Goal: Transaction & Acquisition: Register for event/course

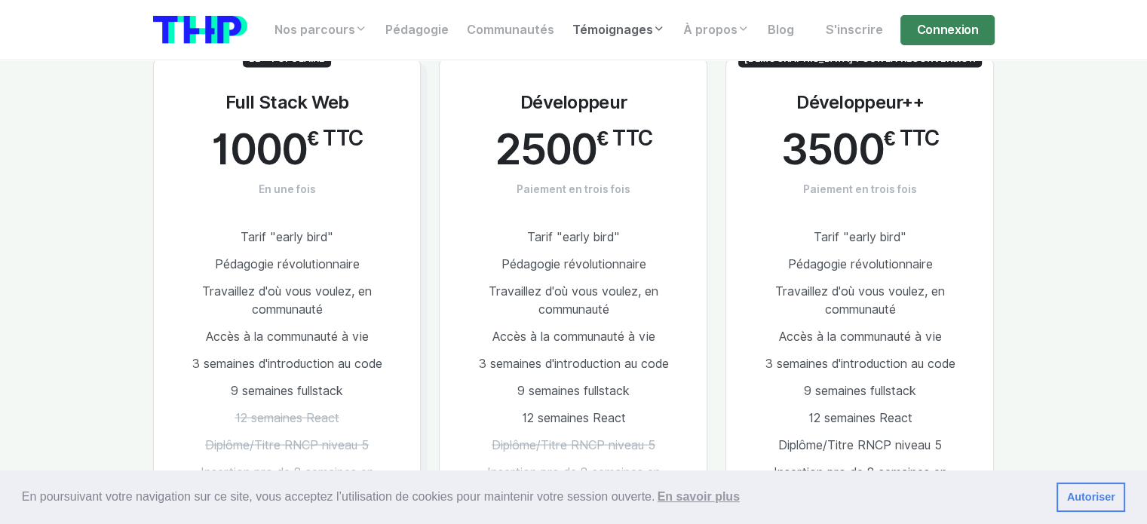
scroll to position [2914, 0]
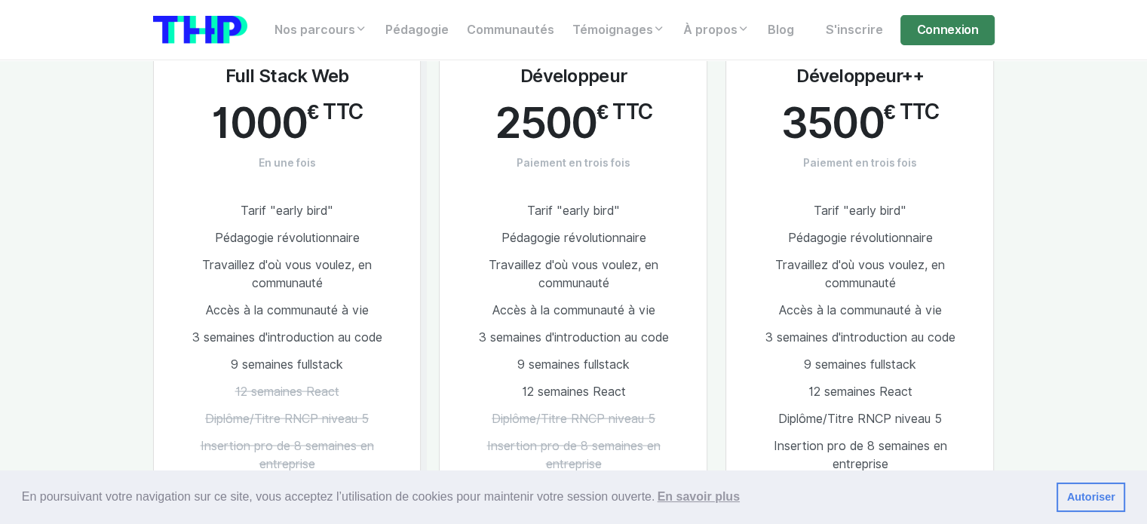
click at [318, 225] on li "Pédagogie révolutionnaire" at bounding box center [287, 238] width 219 height 27
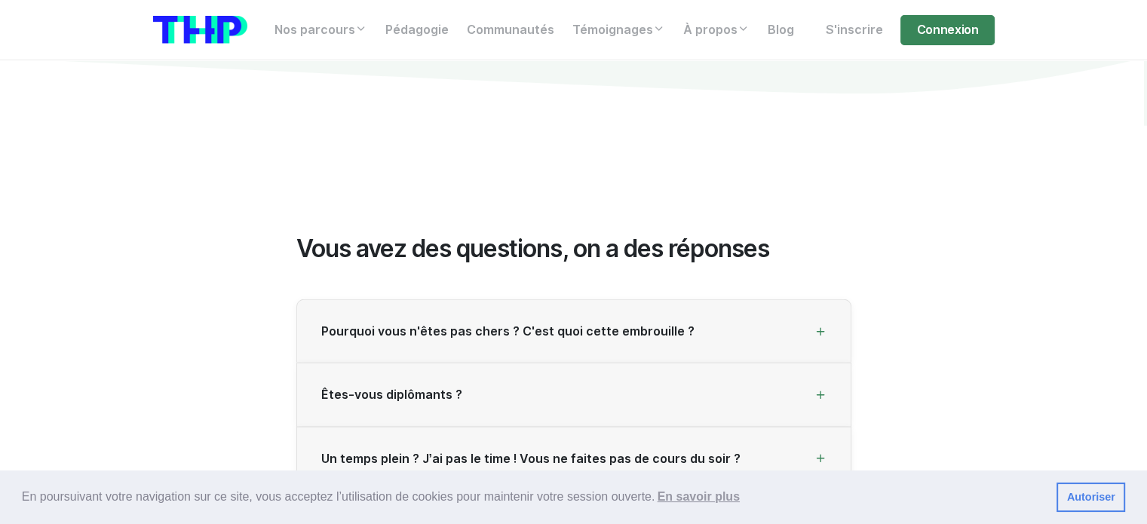
scroll to position [4046, 0]
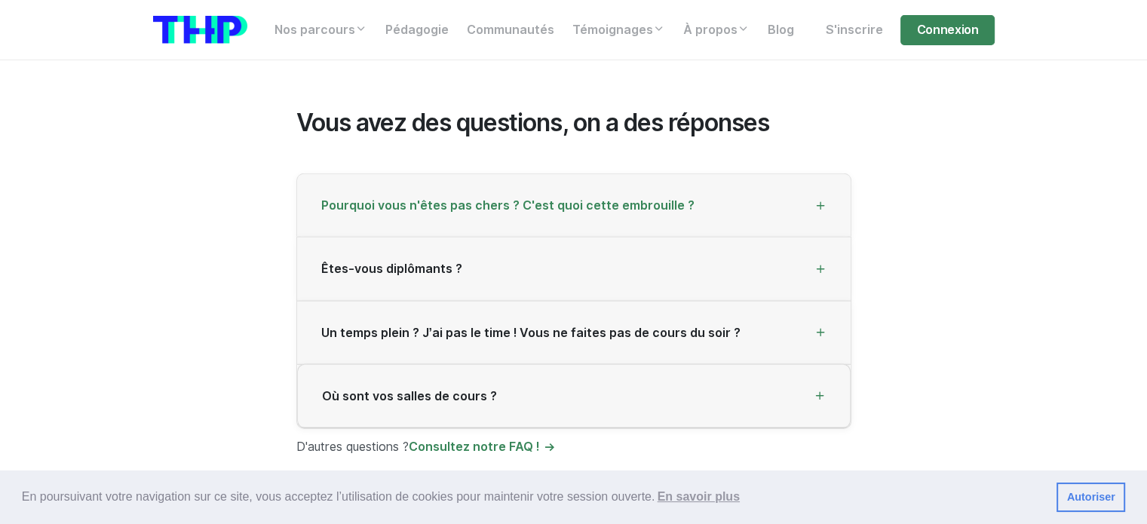
click at [675, 198] on span "Pourquoi vous n'êtes pas chers ? C'est quoi cette embrouille ?" at bounding box center [507, 205] width 373 height 14
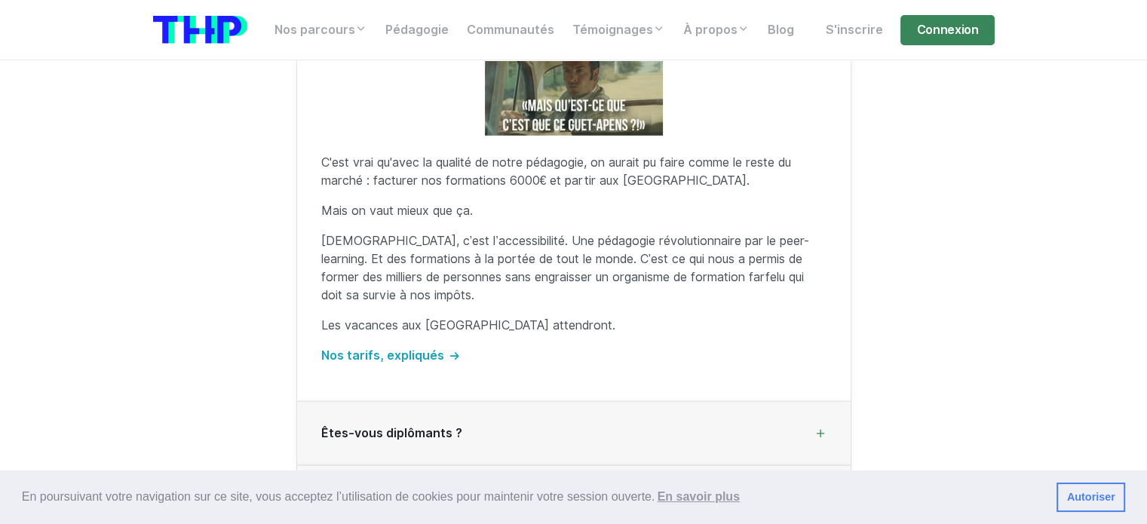
scroll to position [4574, 0]
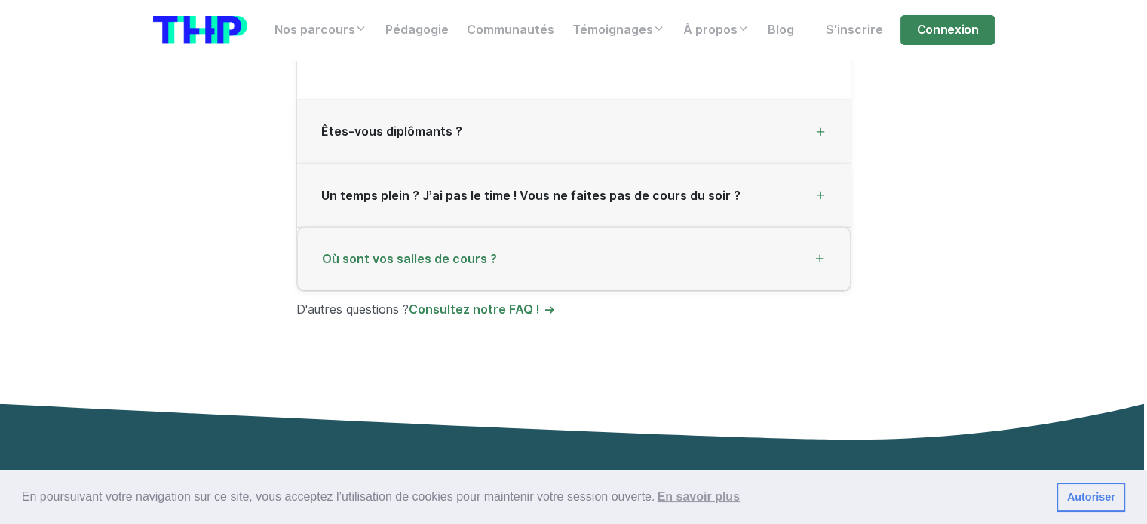
click at [730, 253] on div "Où sont vos salles de cours ?" at bounding box center [574, 259] width 552 height 63
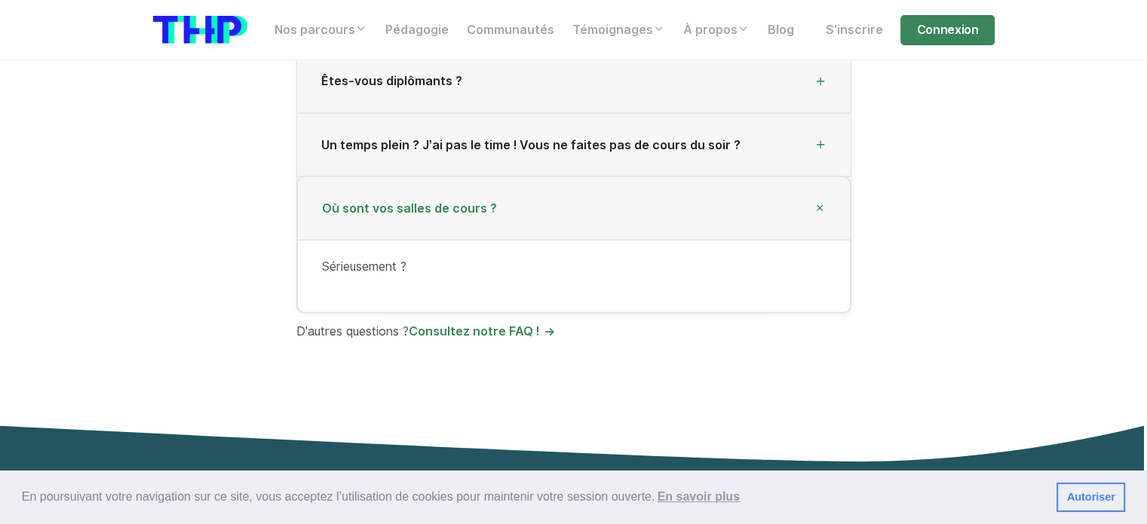
scroll to position [4197, 0]
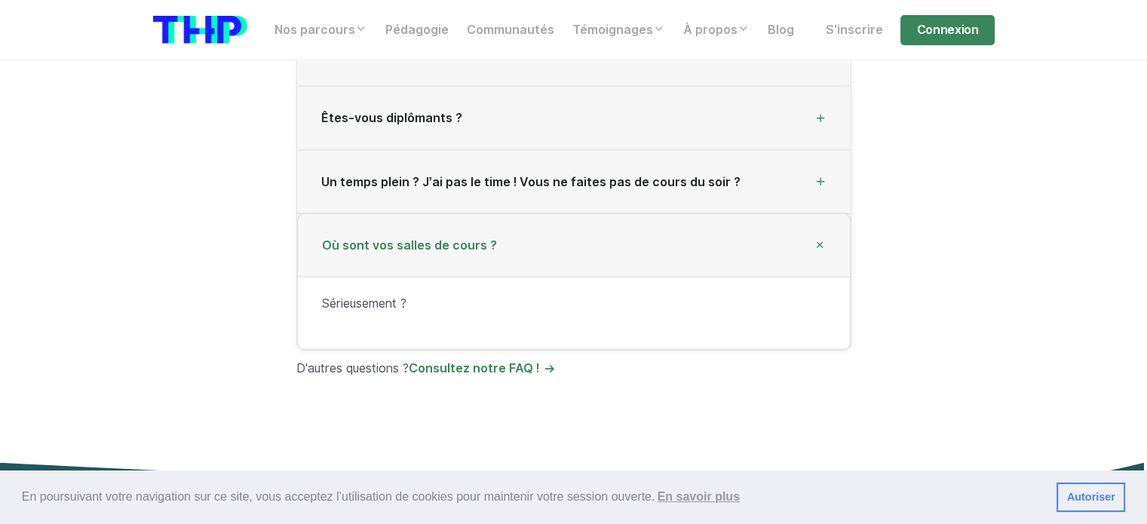
click at [821, 237] on icon at bounding box center [819, 245] width 17 height 17
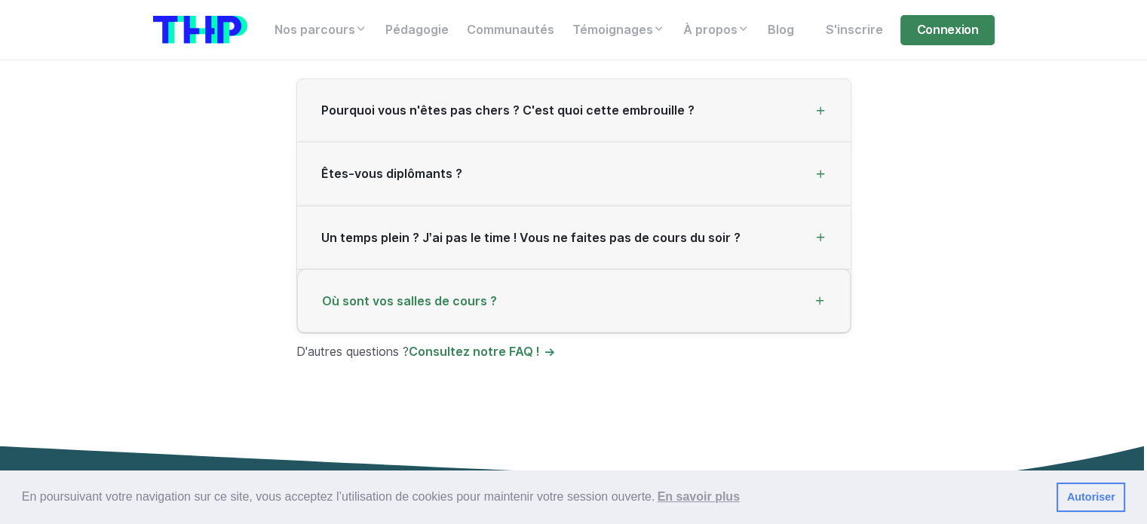
scroll to position [4046, 0]
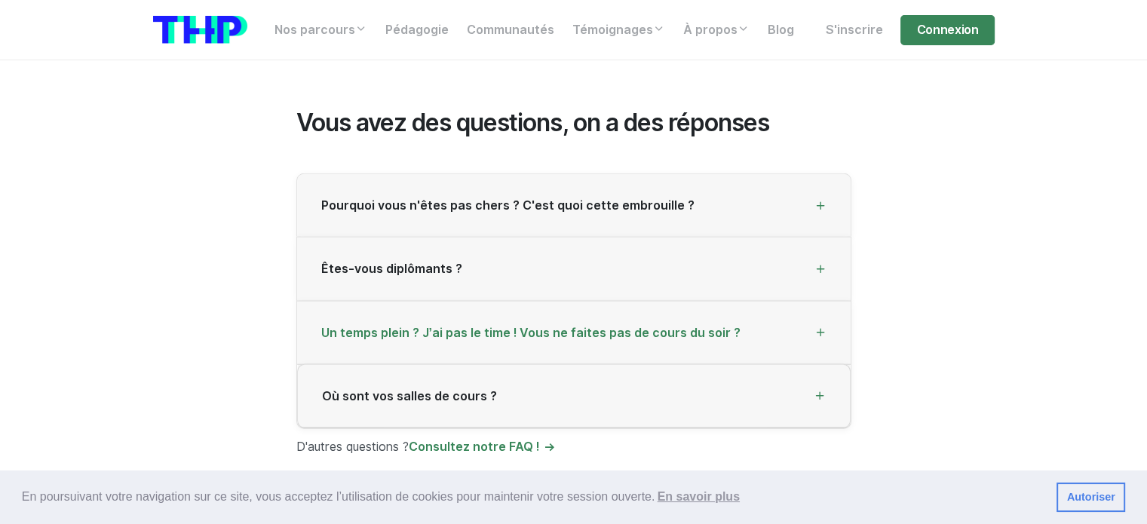
click at [823, 327] on icon at bounding box center [821, 333] width 12 height 12
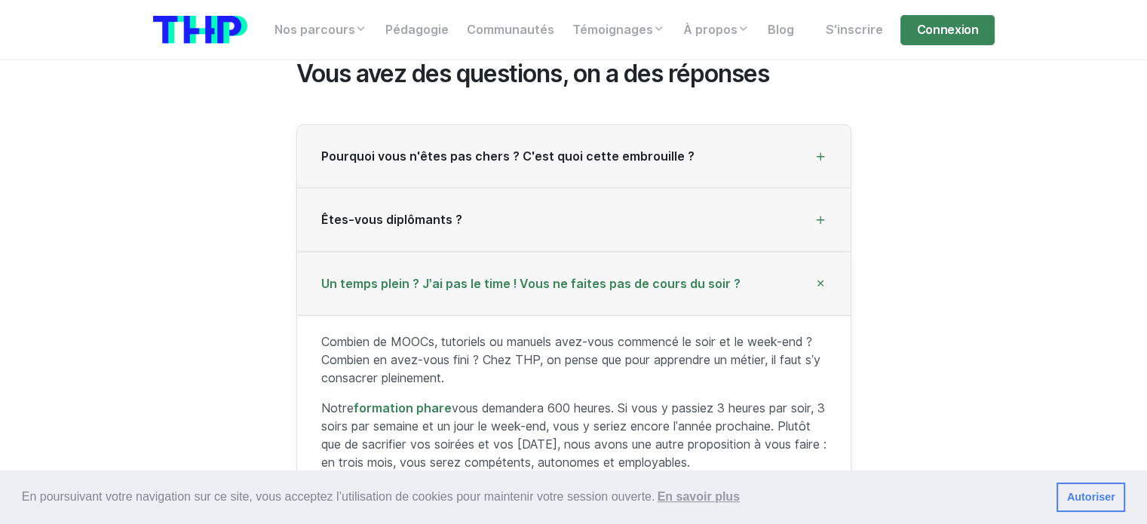
scroll to position [4121, 0]
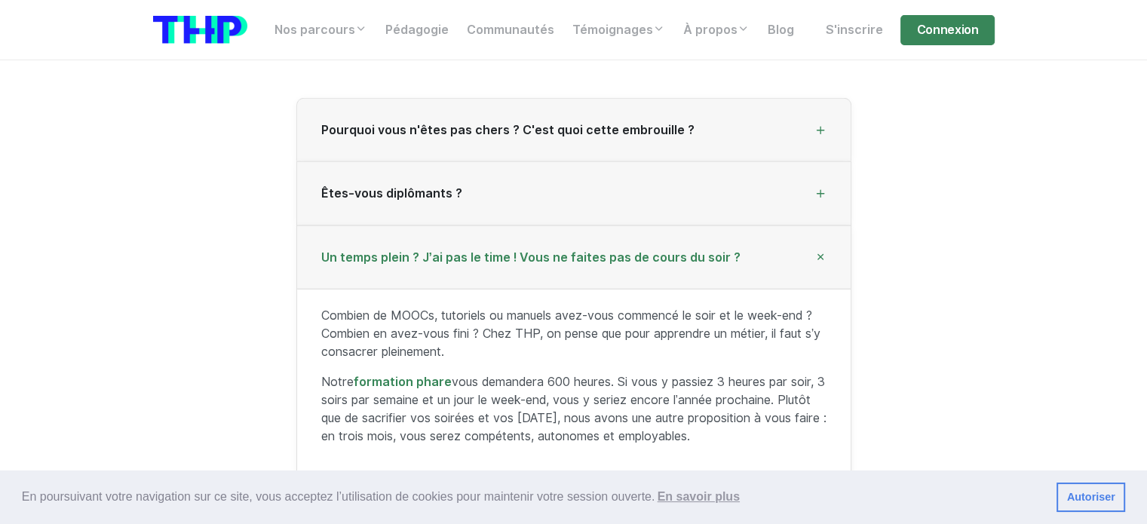
click at [825, 249] on icon at bounding box center [820, 257] width 17 height 17
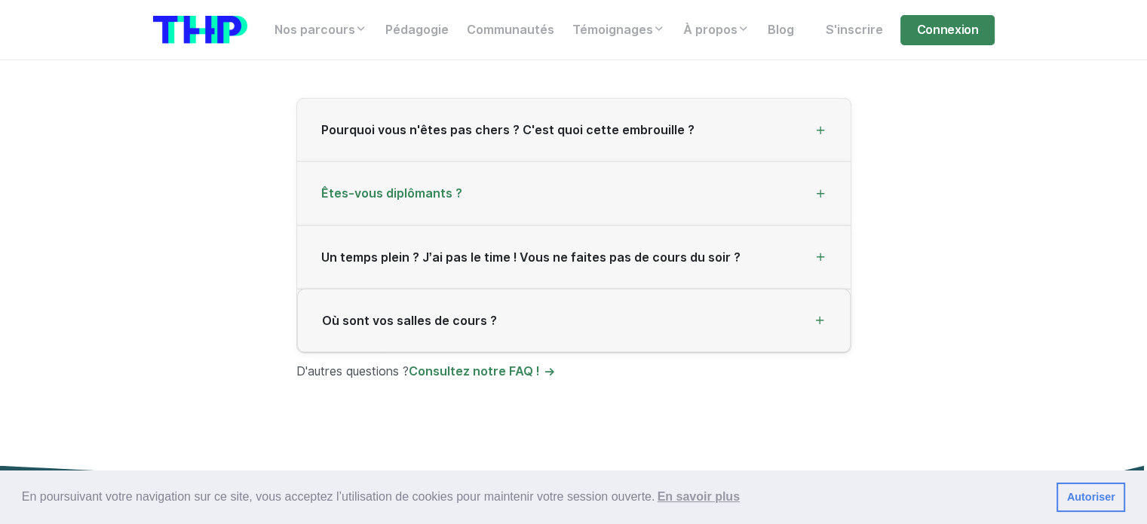
click at [821, 188] on icon at bounding box center [821, 194] width 12 height 12
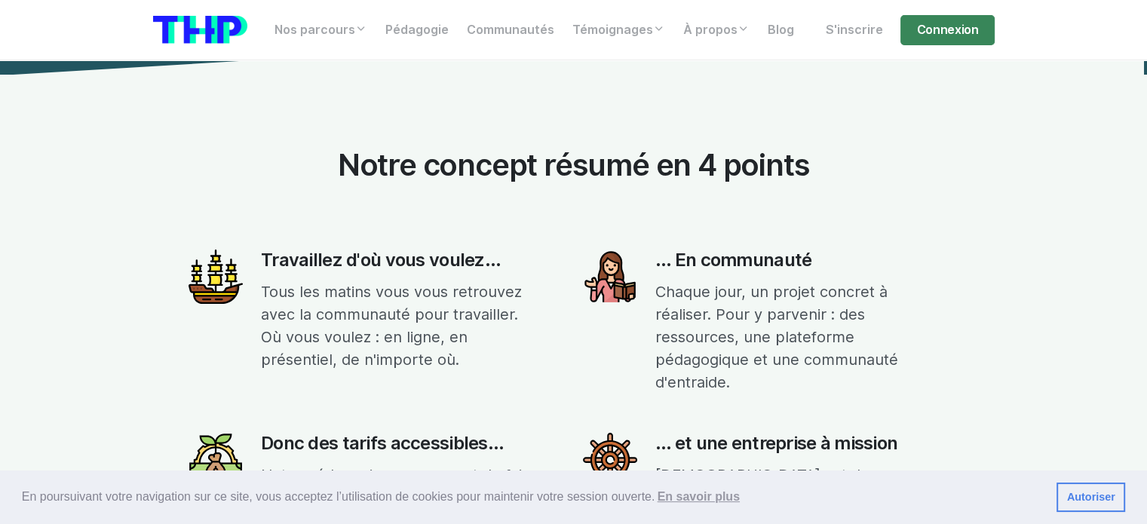
scroll to position [6234, 0]
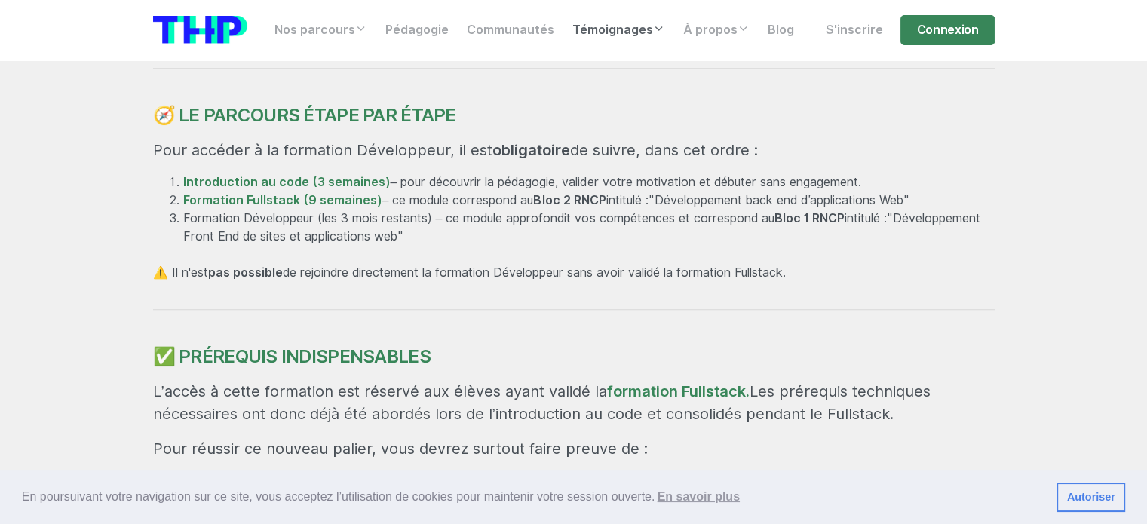
scroll to position [830, 0]
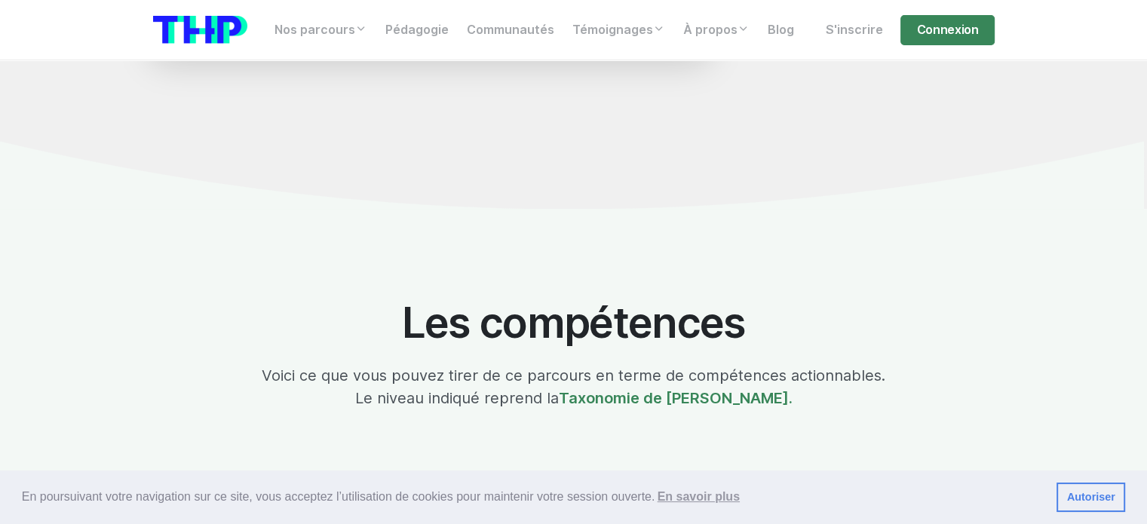
scroll to position [2339, 0]
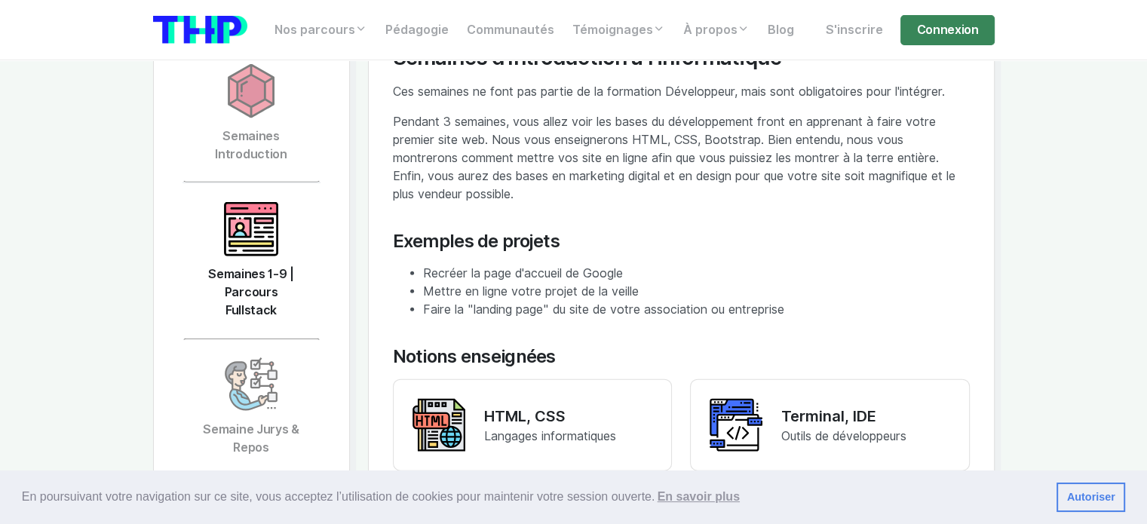
scroll to position [3395, 0]
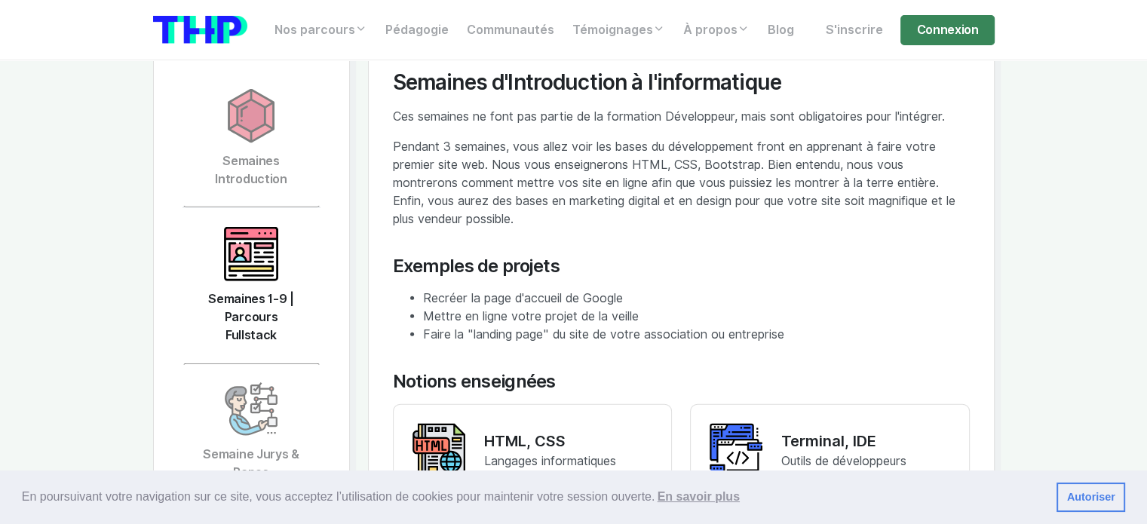
click at [266, 229] on img at bounding box center [251, 254] width 54 height 54
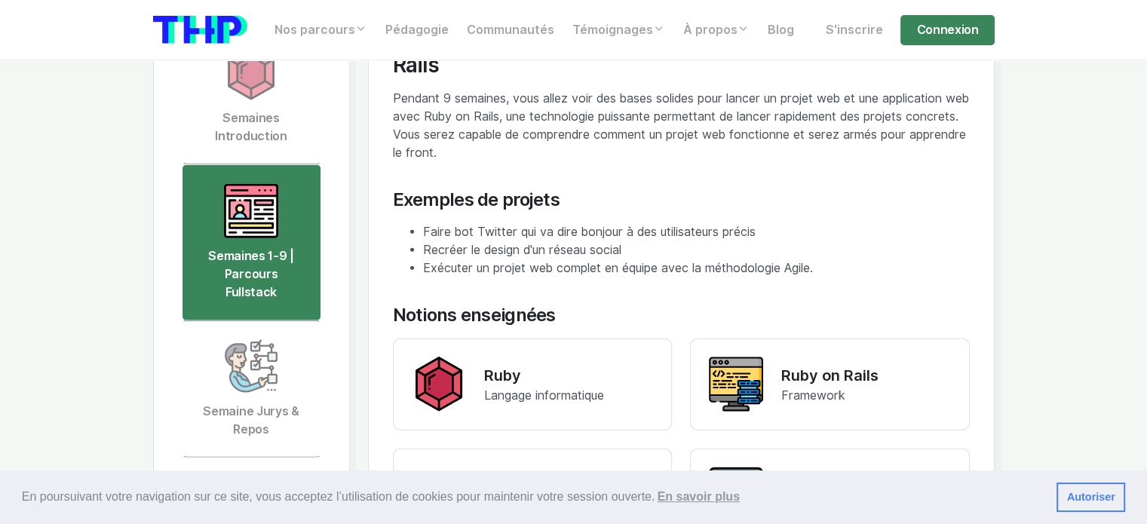
scroll to position [3621, 0]
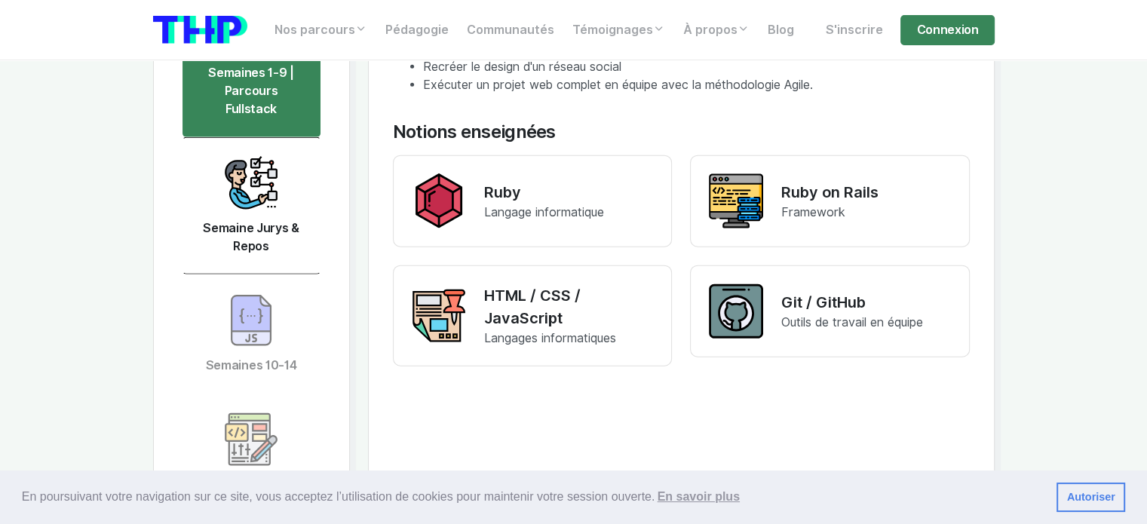
click at [264, 156] on img at bounding box center [251, 183] width 54 height 54
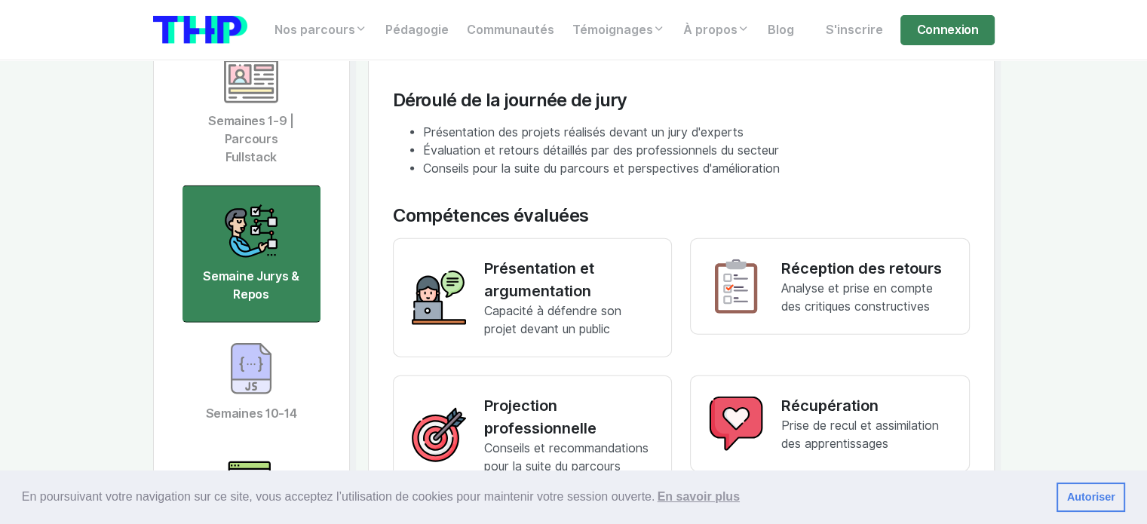
scroll to position [3697, 0]
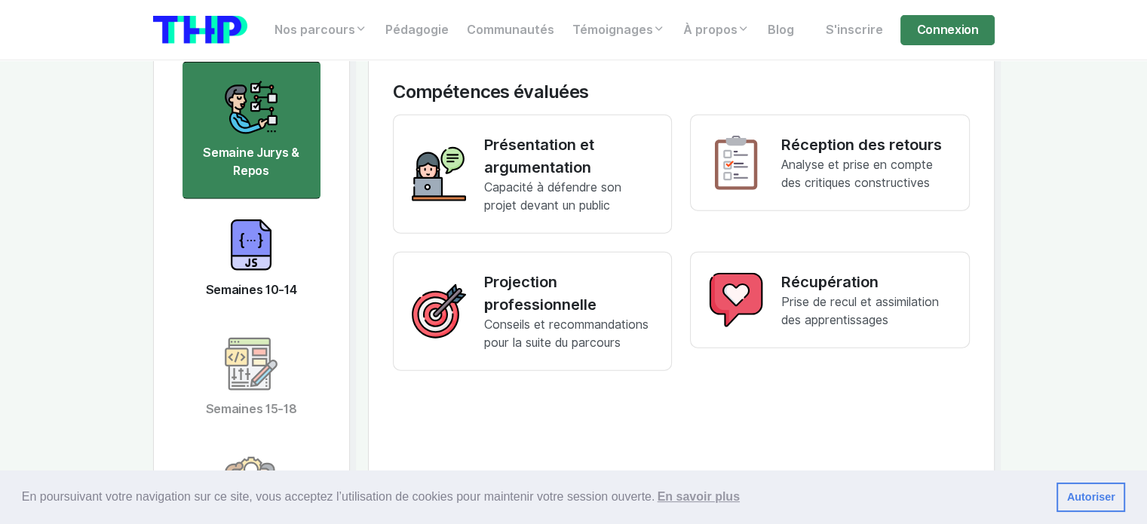
click at [279, 217] on link "Semaines 10-14" at bounding box center [252, 258] width 138 height 119
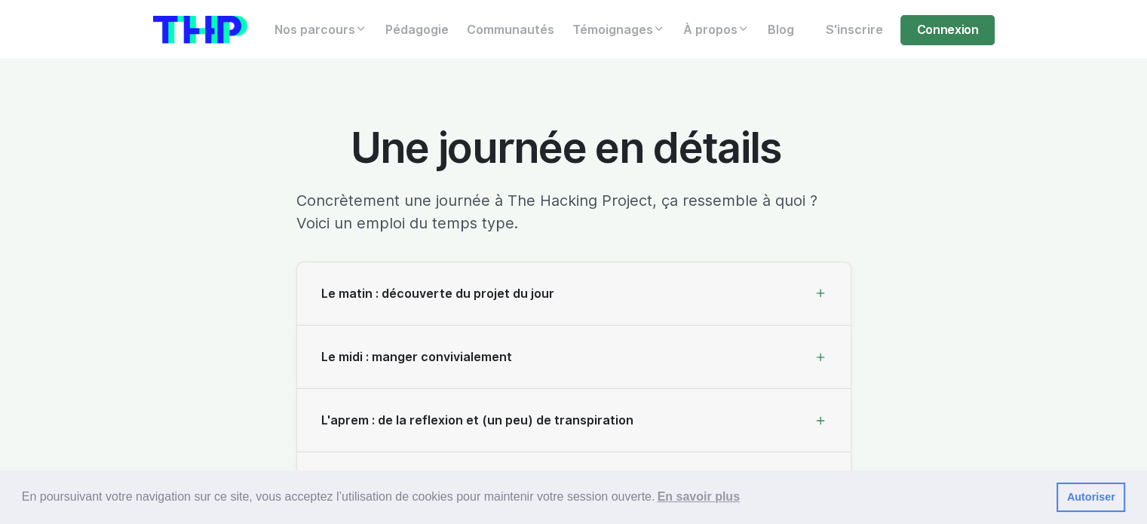
scroll to position [5130, 0]
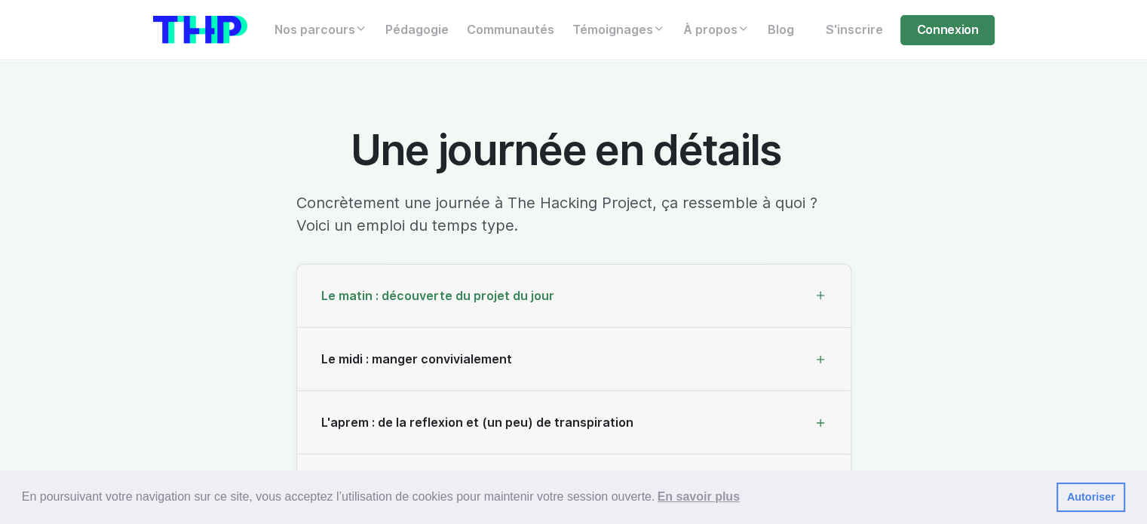
click at [422, 265] on div "Le matin : découverte du projet du jour" at bounding box center [574, 296] width 554 height 63
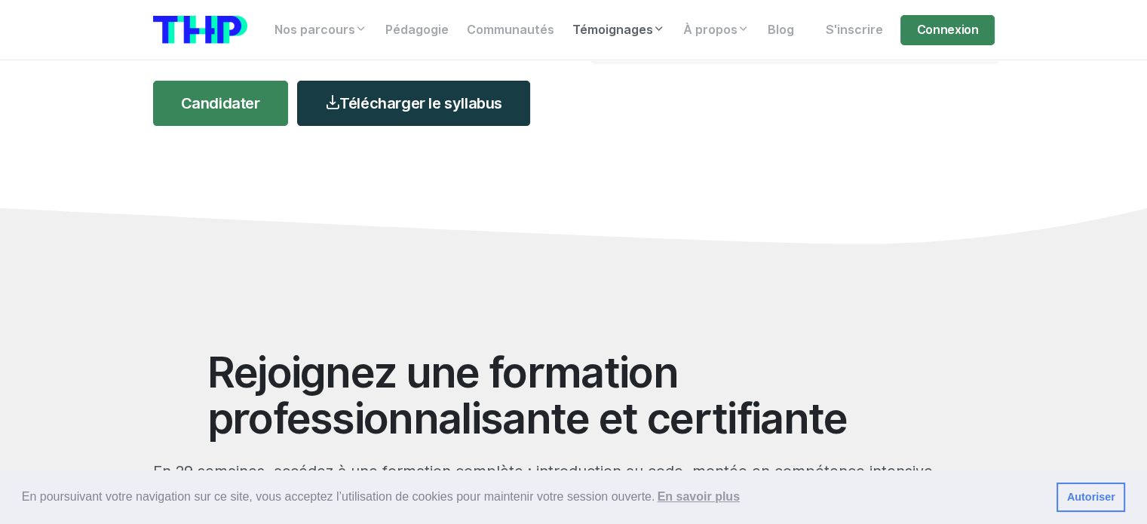
scroll to position [377, 0]
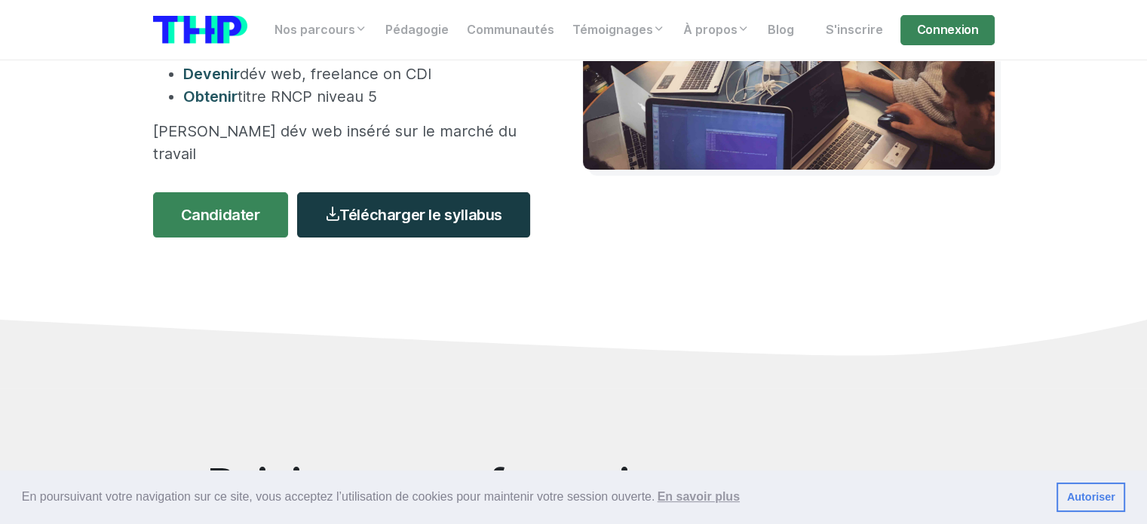
click at [405, 192] on link "Télécharger le syllabus" at bounding box center [413, 214] width 233 height 45
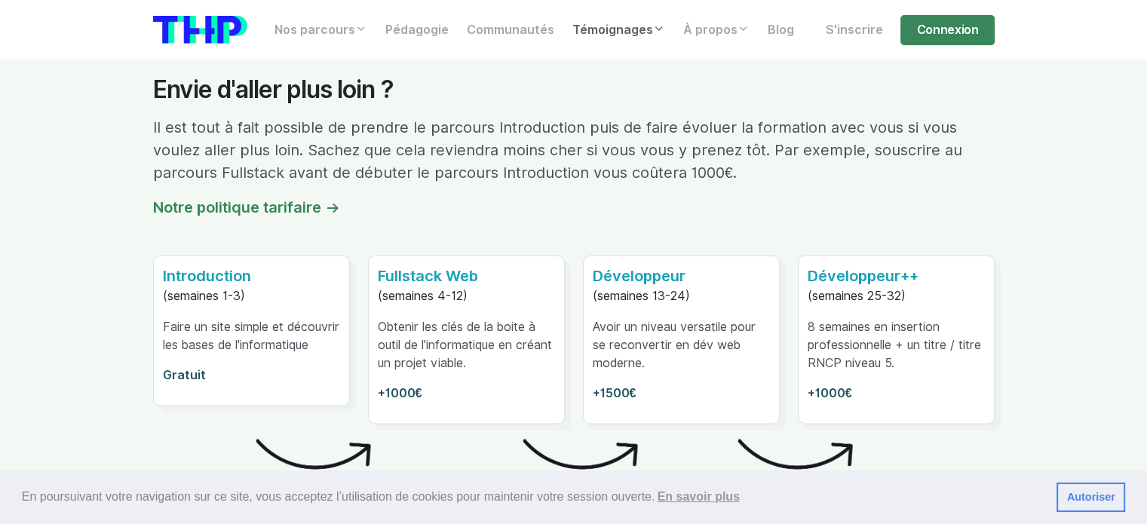
scroll to position [8303, 0]
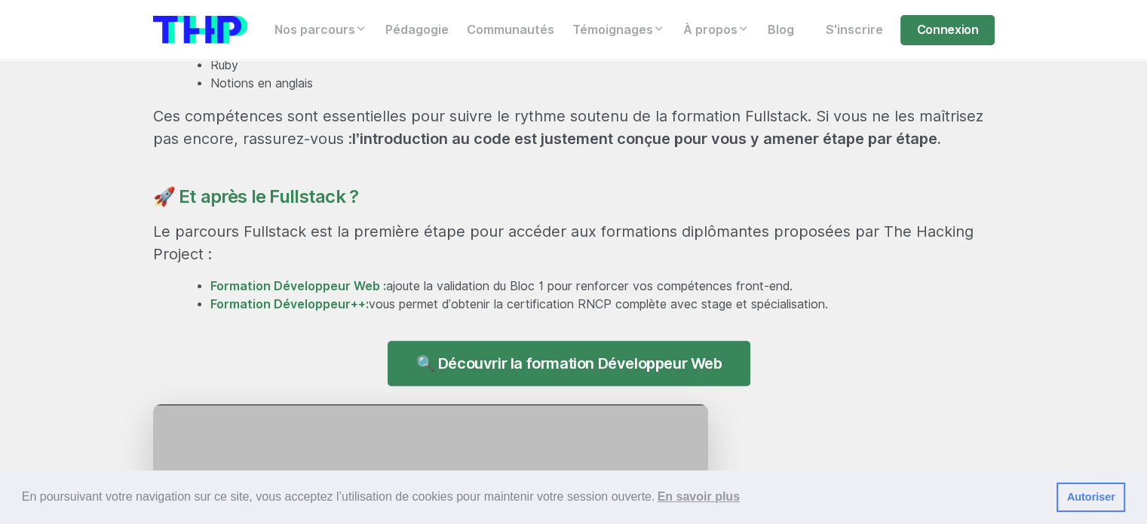
scroll to position [1433, 0]
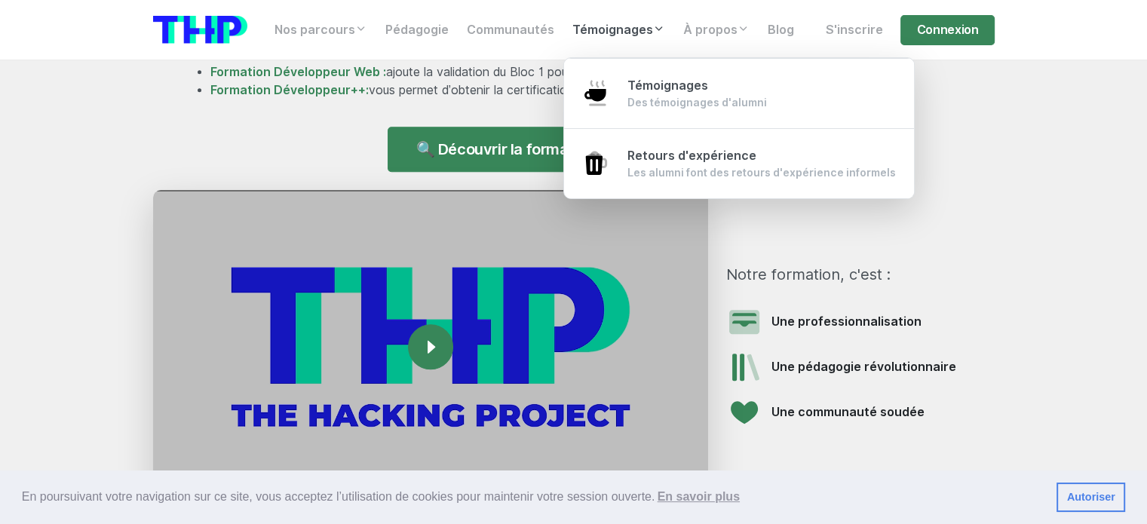
scroll to position [1660, 0]
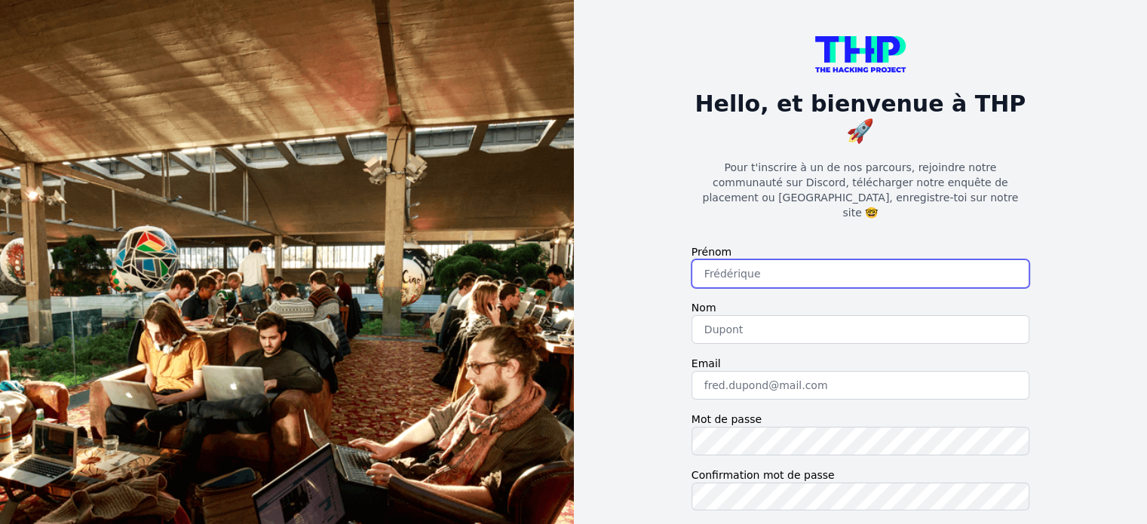
click at [814, 260] on input "text" at bounding box center [861, 274] width 338 height 29
type input "Stéphanie"
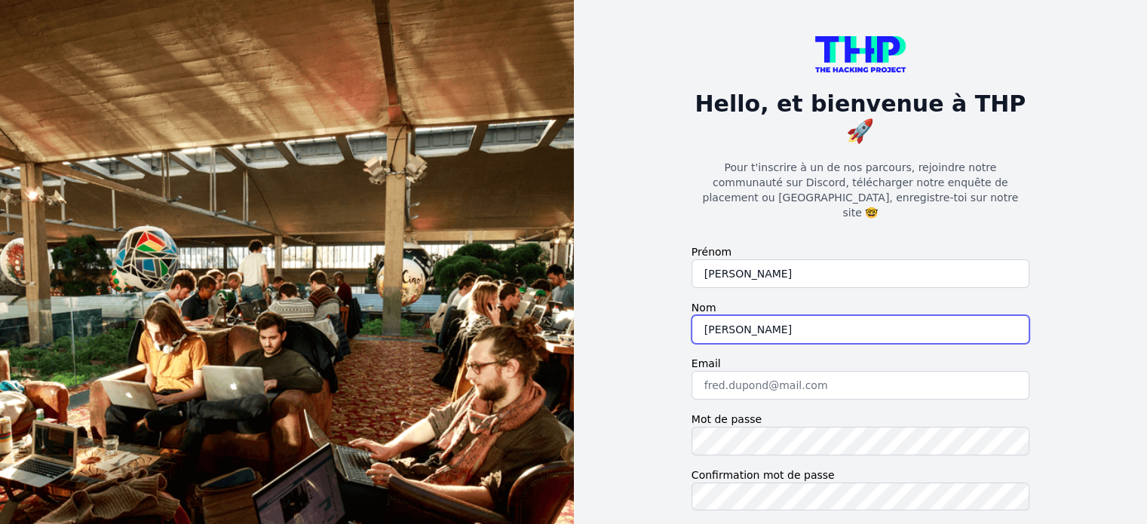
type input "Rodriguez"
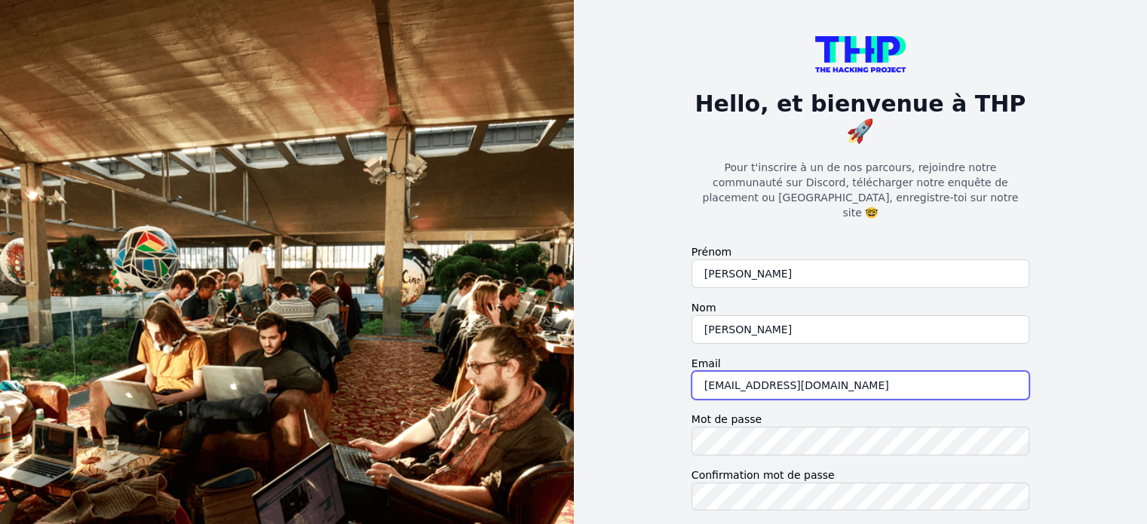
type input "feverhope@outlook.fr"
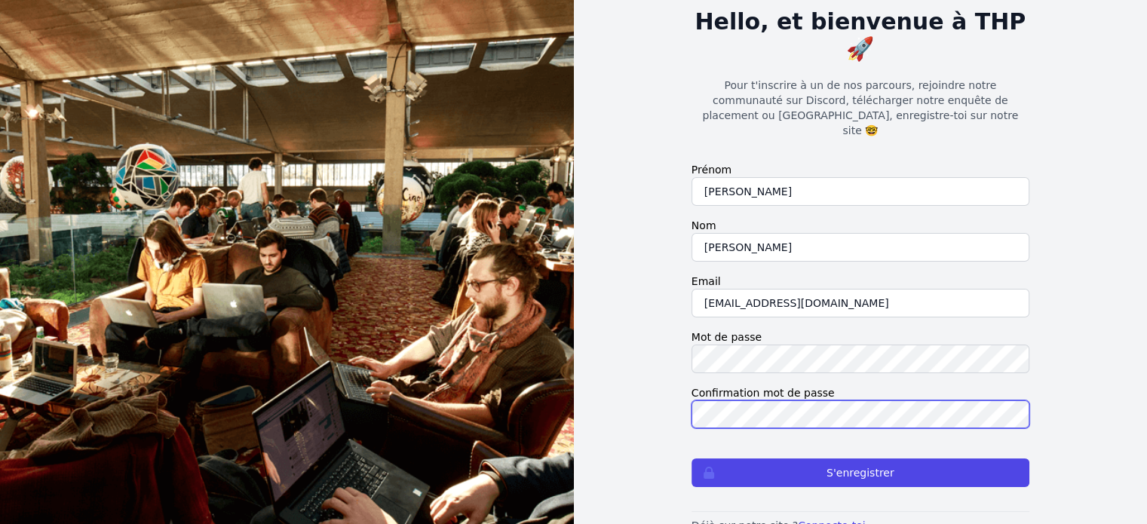
scroll to position [84, 0]
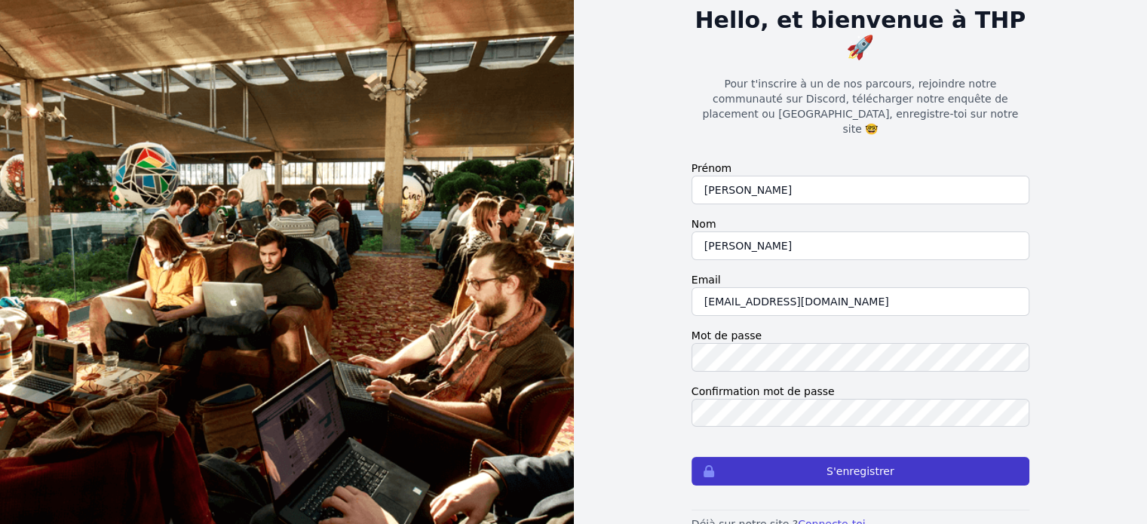
click at [893, 457] on button "S'enregistrer" at bounding box center [861, 471] width 338 height 29
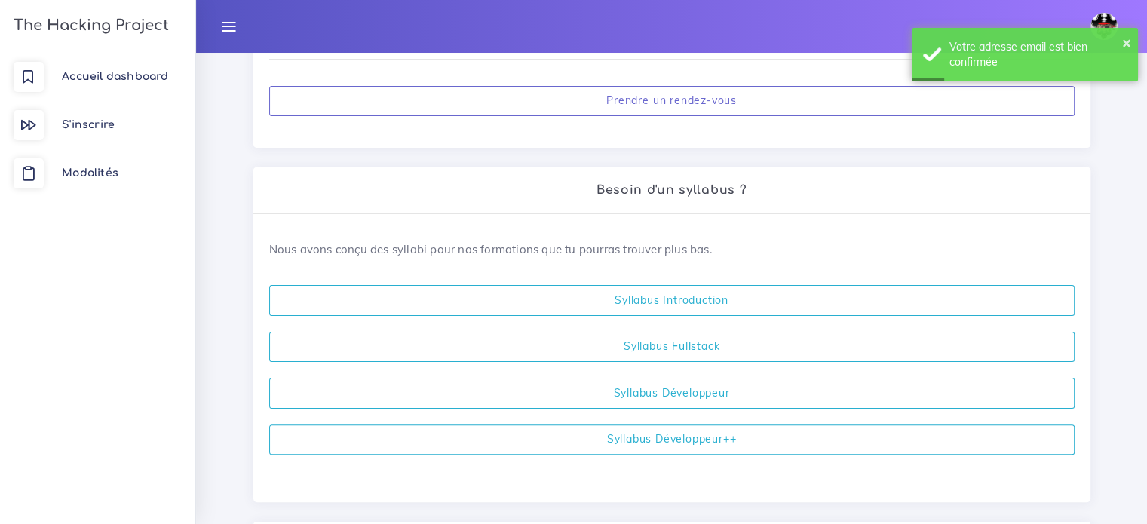
scroll to position [302, 0]
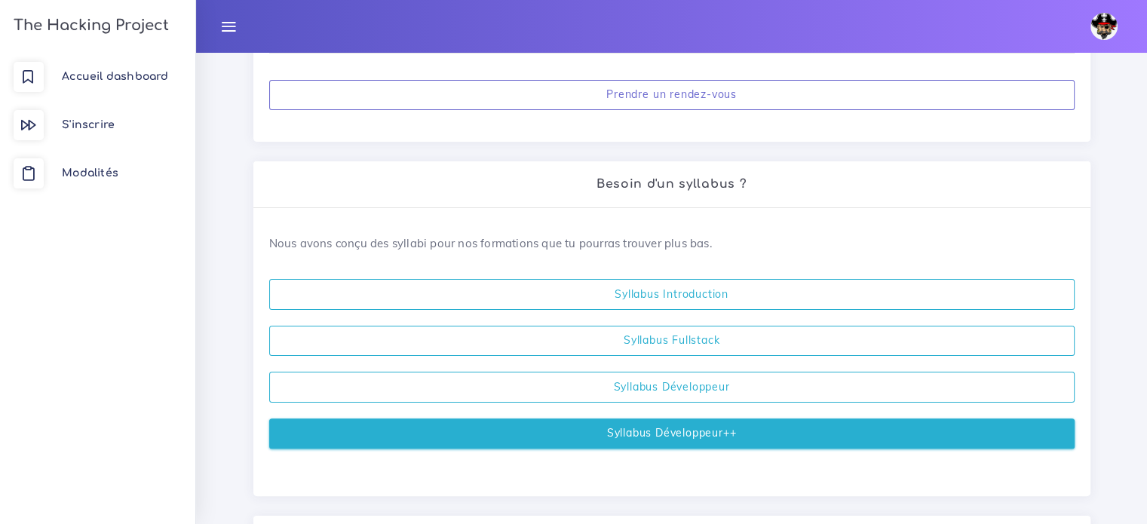
click at [726, 432] on link "Syllabus Développeur++" at bounding box center [672, 434] width 806 height 31
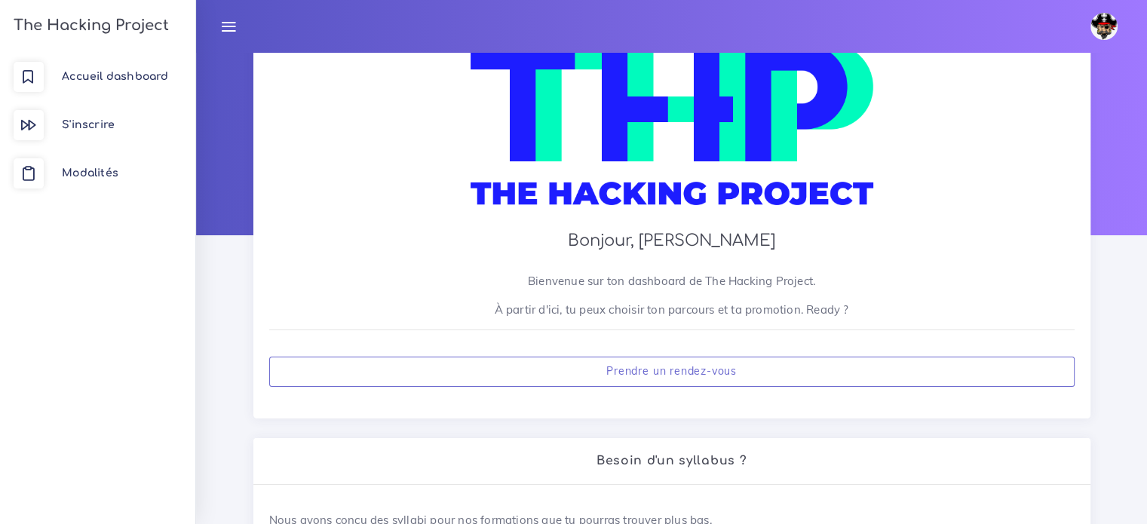
scroll to position [0, 0]
